Goal: Task Accomplishment & Management: Manage account settings

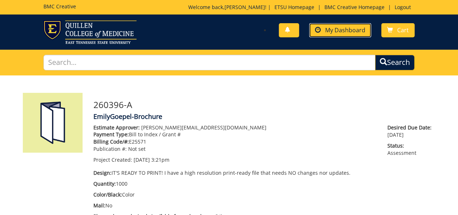
click at [347, 32] on span "My Dashboard" at bounding box center [345, 30] width 40 height 8
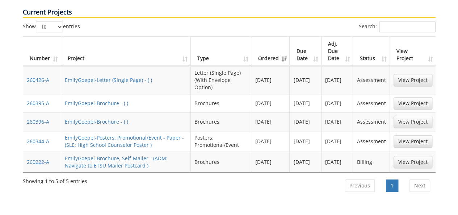
scroll to position [326, 0]
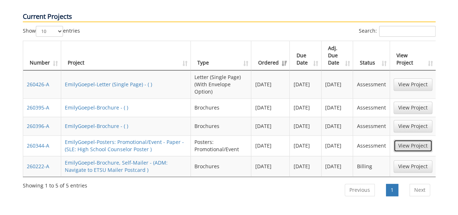
click at [415, 139] on link "View Project" at bounding box center [412, 145] width 39 height 12
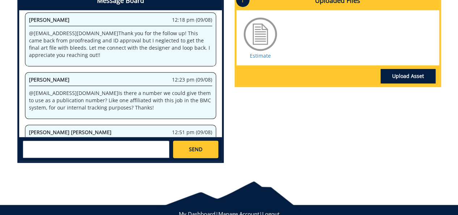
scroll to position [289, 0]
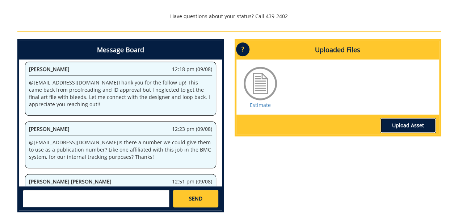
click at [414, 122] on link "Upload Asset" at bounding box center [407, 125] width 55 height 14
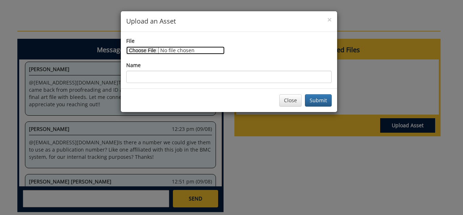
click at [152, 50] on input "File" at bounding box center [175, 50] width 98 height 8
type input "C:\fakepath\ETSU 2025 - Guidance Counselor Poster Press Ready With Bleeds.pdf"
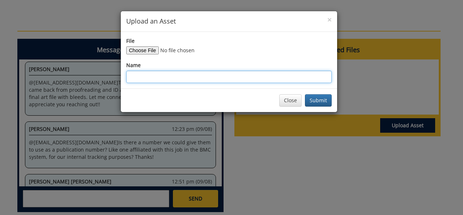
click at [218, 78] on input "Name" at bounding box center [229, 77] width 206 height 12
type input "P"
type input "Poster with Bleeds"
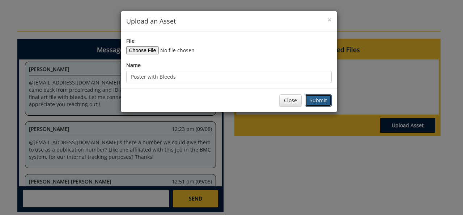
click at [327, 102] on button "Submit" at bounding box center [318, 100] width 27 height 12
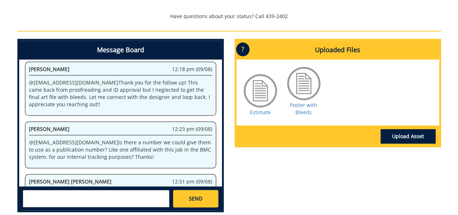
click at [114, 193] on textarea at bounding box center [96, 198] width 147 height 17
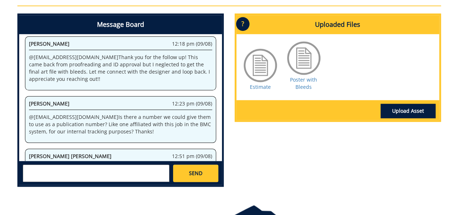
scroll to position [325, 0]
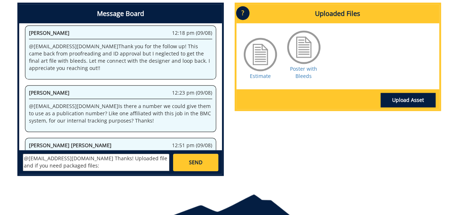
paste textarea "https://etsu365-my.sharepoint.com/:u:/g/personal/goepel_etsu_edu/EWg0t1esYYdHis…"
click at [102, 157] on textarea "@campbelltc@etsu.edu Thanks! Uploaded file and if you need packaged files: http…" at bounding box center [96, 161] width 147 height 17
click at [126, 157] on textarea "@campbelltc@etsu.edu Thanks! I uploaded file and if you need packaged files: ht…" at bounding box center [96, 161] width 147 height 17
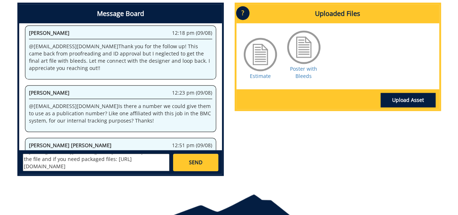
type textarea "@campbelltc@etsu.edu Thanks! I uploaded the file and if you need packaged files…"
click at [182, 160] on link "SEND" at bounding box center [195, 161] width 45 height 17
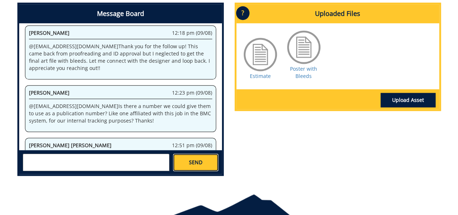
scroll to position [0, 0]
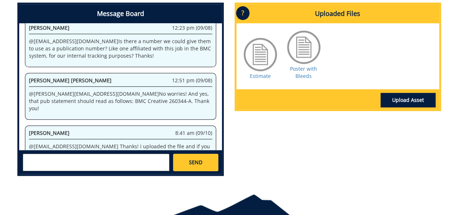
click at [125, 158] on textarea at bounding box center [96, 161] width 147 height 17
type textarea "A"
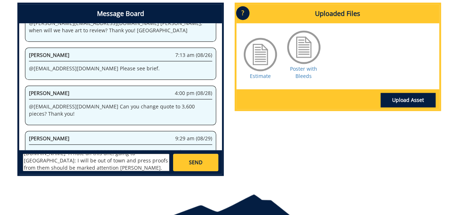
scroll to position [27, 0]
click at [87, 168] on textarea "@campbelltc@etsu.edu @conleyga@etsu.edu A note on this one, going to Pulp: I wi…" at bounding box center [96, 161] width 147 height 17
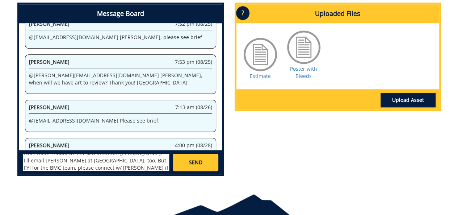
type textarea "@campbelltc@etsu.edu @conleyga@etsu.edu A note on this one, going to Pulp: I wi…"
click at [185, 162] on link "SEND" at bounding box center [195, 161] width 45 height 17
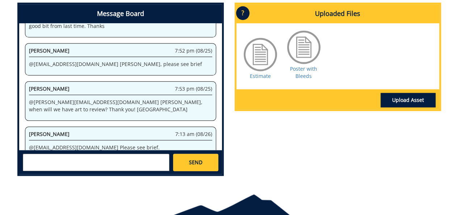
scroll to position [10432, 0]
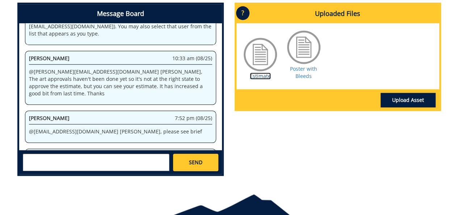
click at [252, 77] on link "Estimate" at bounding box center [260, 75] width 21 height 7
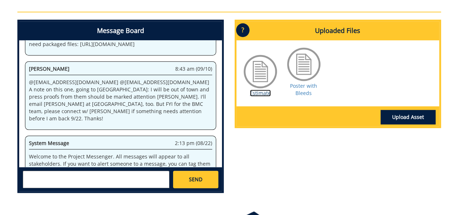
scroll to position [361, 0]
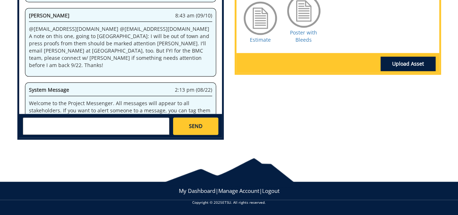
click at [140, 127] on textarea at bounding box center [96, 125] width 147 height 17
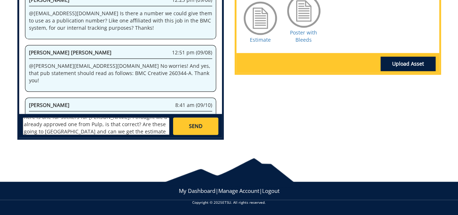
scroll to position [16773, 0]
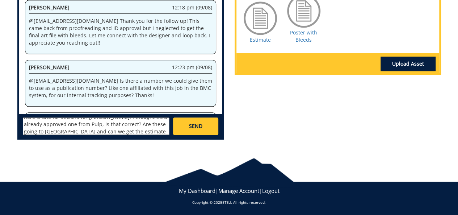
type textarea "@conleyga@etsu.edu @campbelltc@etsu.edu Realizing that the Estimate appended he…"
click at [189, 127] on link "SEND" at bounding box center [195, 125] width 45 height 17
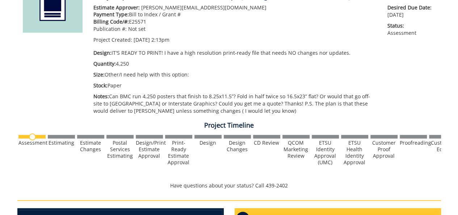
scroll to position [72, 0]
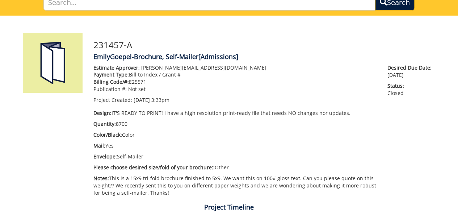
scroll to position [57, 0]
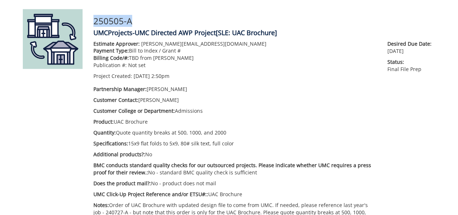
scroll to position [72, 0]
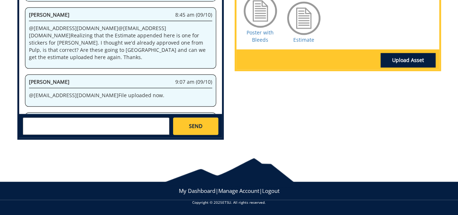
scroll to position [325, 0]
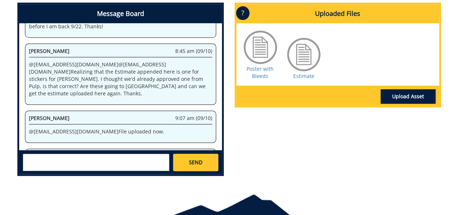
click at [131, 163] on textarea at bounding box center [96, 161] width 147 height 17
click at [303, 77] on link "Estimate" at bounding box center [303, 75] width 21 height 7
click at [58, 165] on textarea at bounding box center [96, 161] width 147 height 17
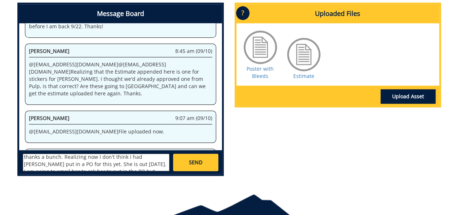
scroll to position [13, 0]
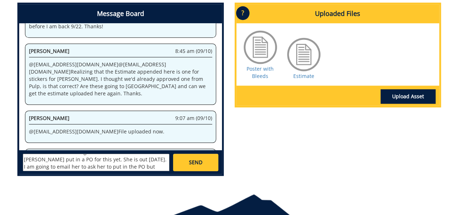
type textarea "@conleyga@etsu.edu Hey Fred, thanks a bunch. Realizing now I don't think I had …"
click at [180, 166] on link "SEND" at bounding box center [195, 161] width 45 height 17
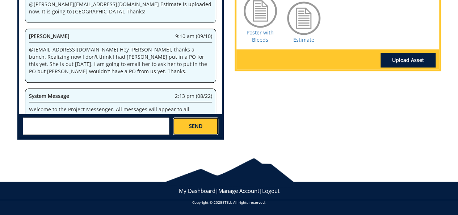
scroll to position [30524, 0]
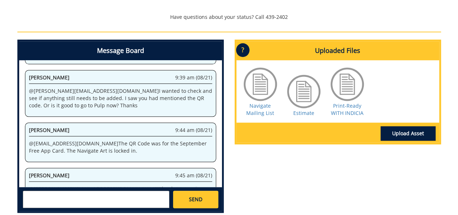
scroll to position [326, 0]
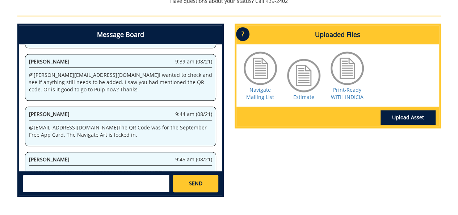
click at [90, 184] on textarea at bounding box center [96, 182] width 147 height 17
paste textarea "E-25571 10-26200-100000-100-{INSERT ACCOUNT}-400-999-210-999 Admissions Publica…"
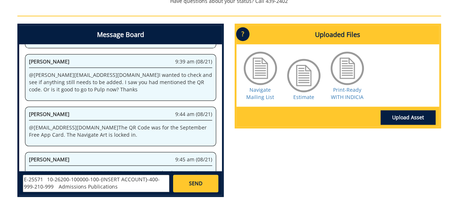
click at [23, 179] on textarea "E-25571 10-26200-100000-100-{INSERT ACCOUNT}-400-999-210-999 Admissions Publica…" at bounding box center [96, 182] width 147 height 17
type textarea "@[EMAIL_ADDRESS][DOMAIN_NAME] Hi [PERSON_NAME], please see below, thanks: E-255…"
click at [190, 189] on link "SEND" at bounding box center [195, 182] width 45 height 17
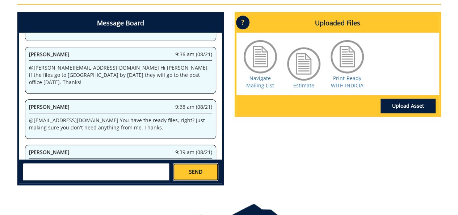
scroll to position [362, 0]
